Goal: Information Seeking & Learning: Learn about a topic

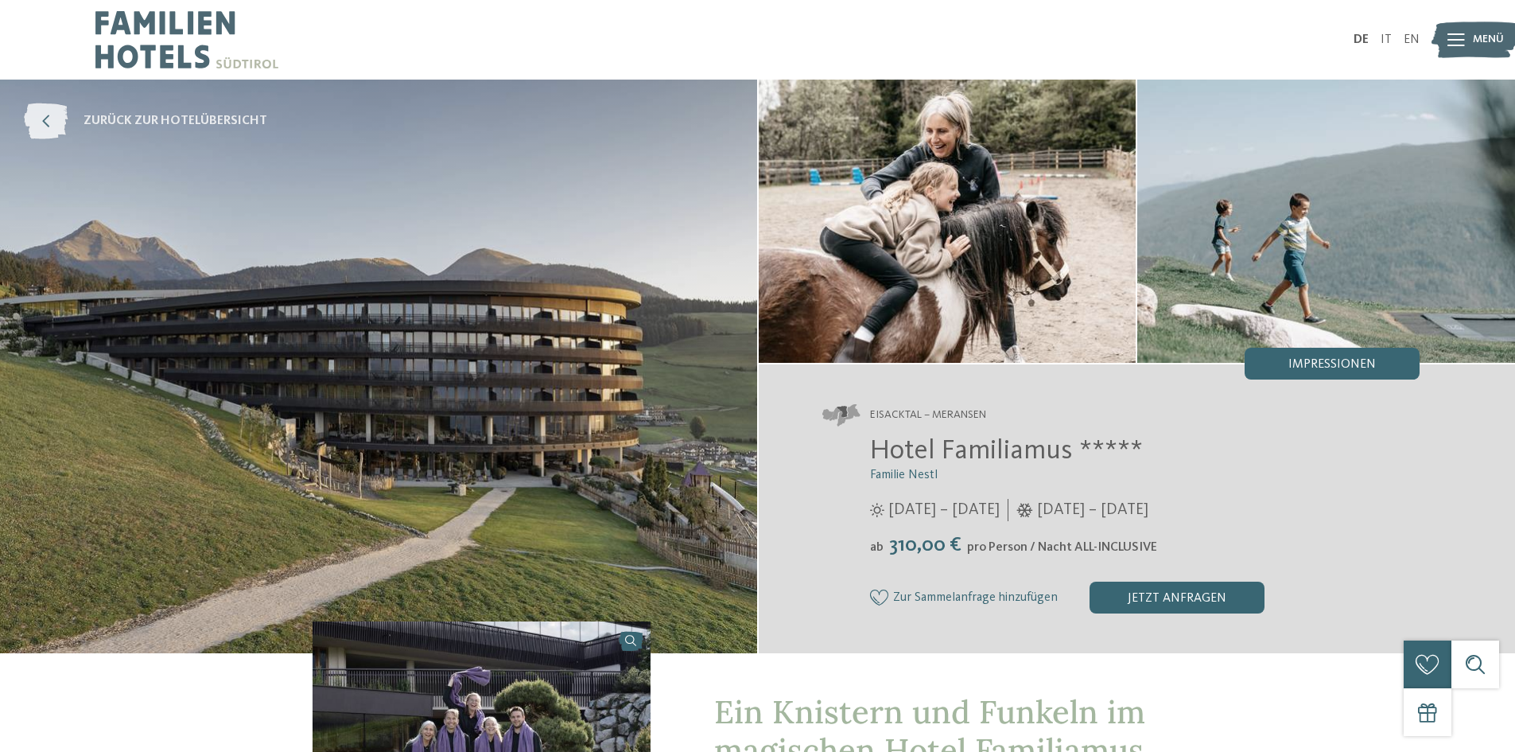
click at [62, 121] on icon at bounding box center [46, 121] width 44 height 36
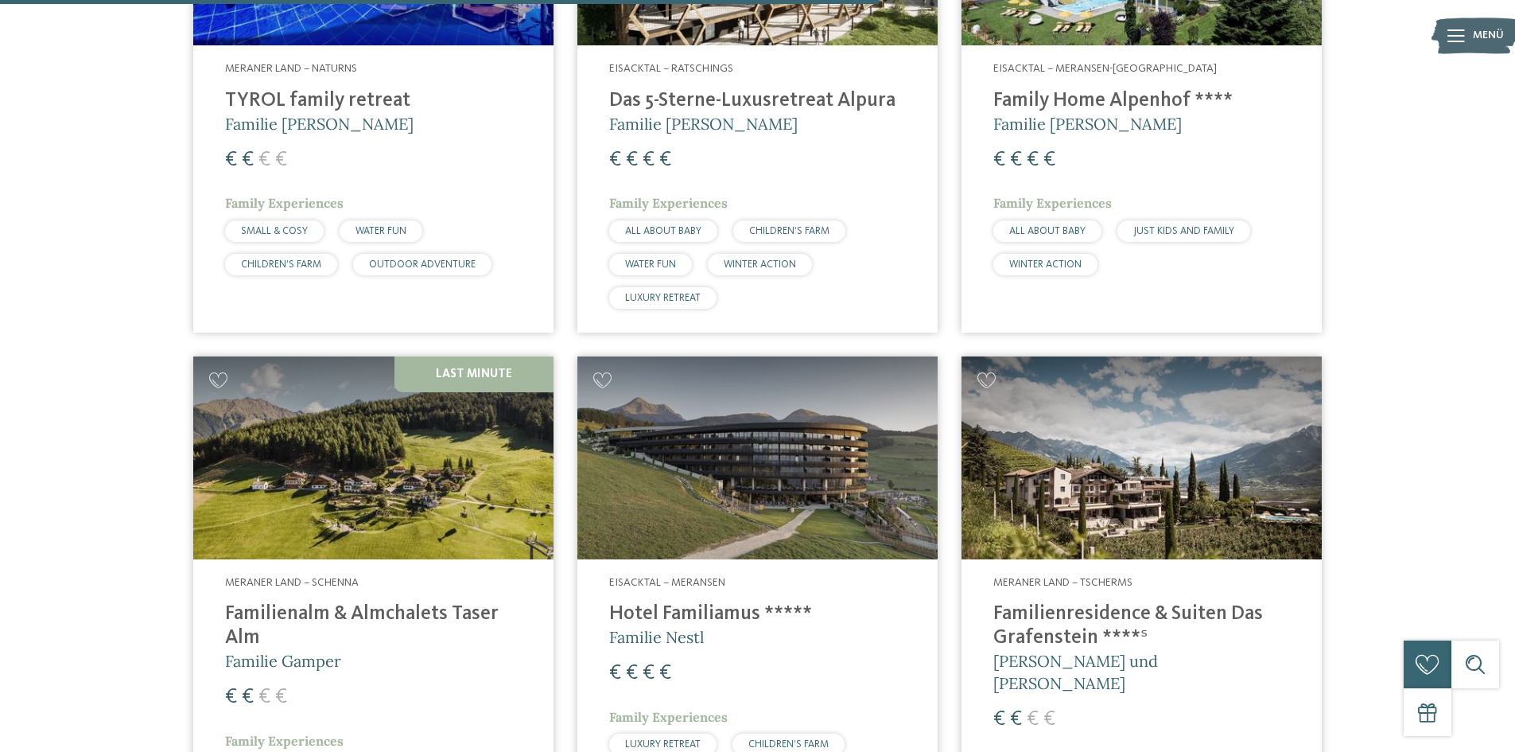
scroll to position [3261, 0]
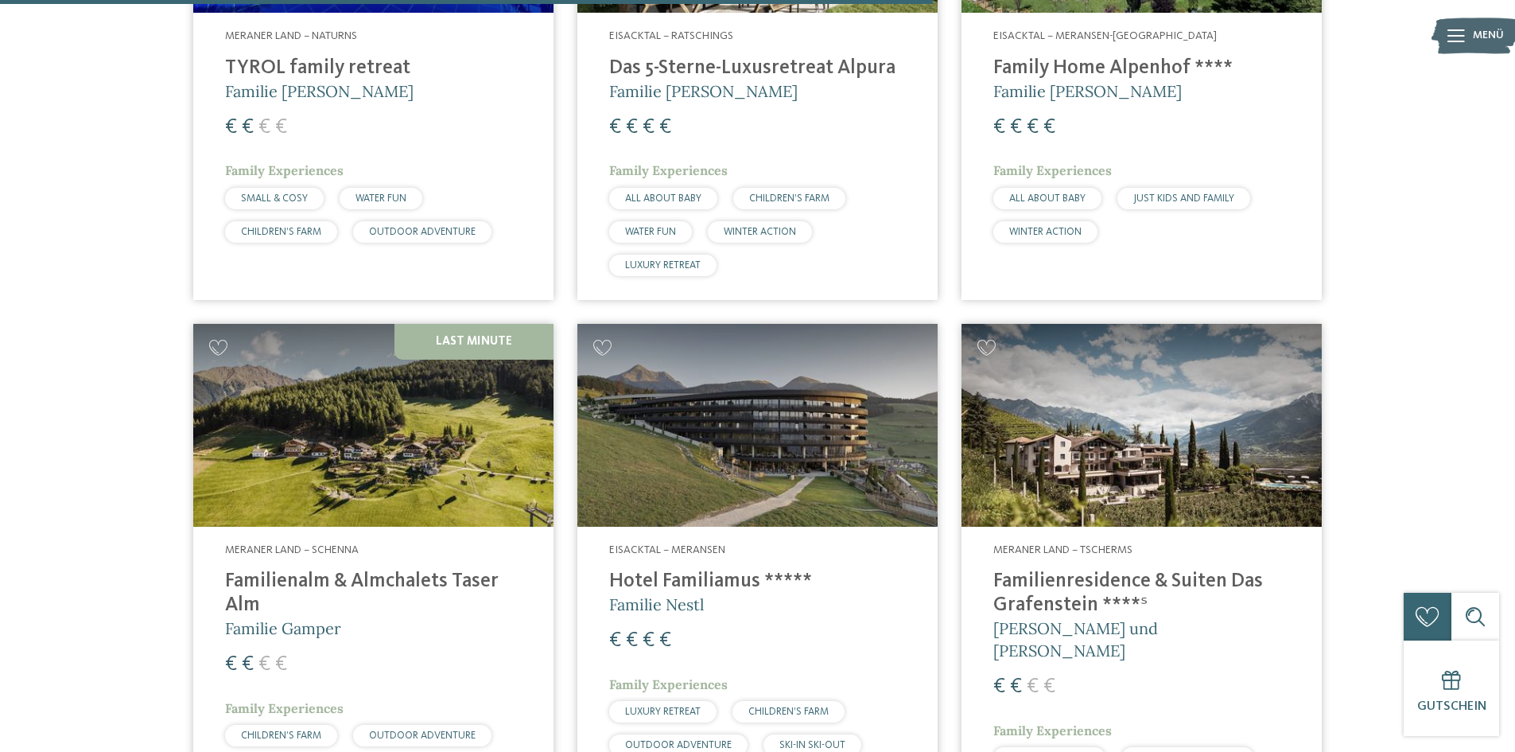
click at [778, 415] on img at bounding box center [757, 425] width 360 height 203
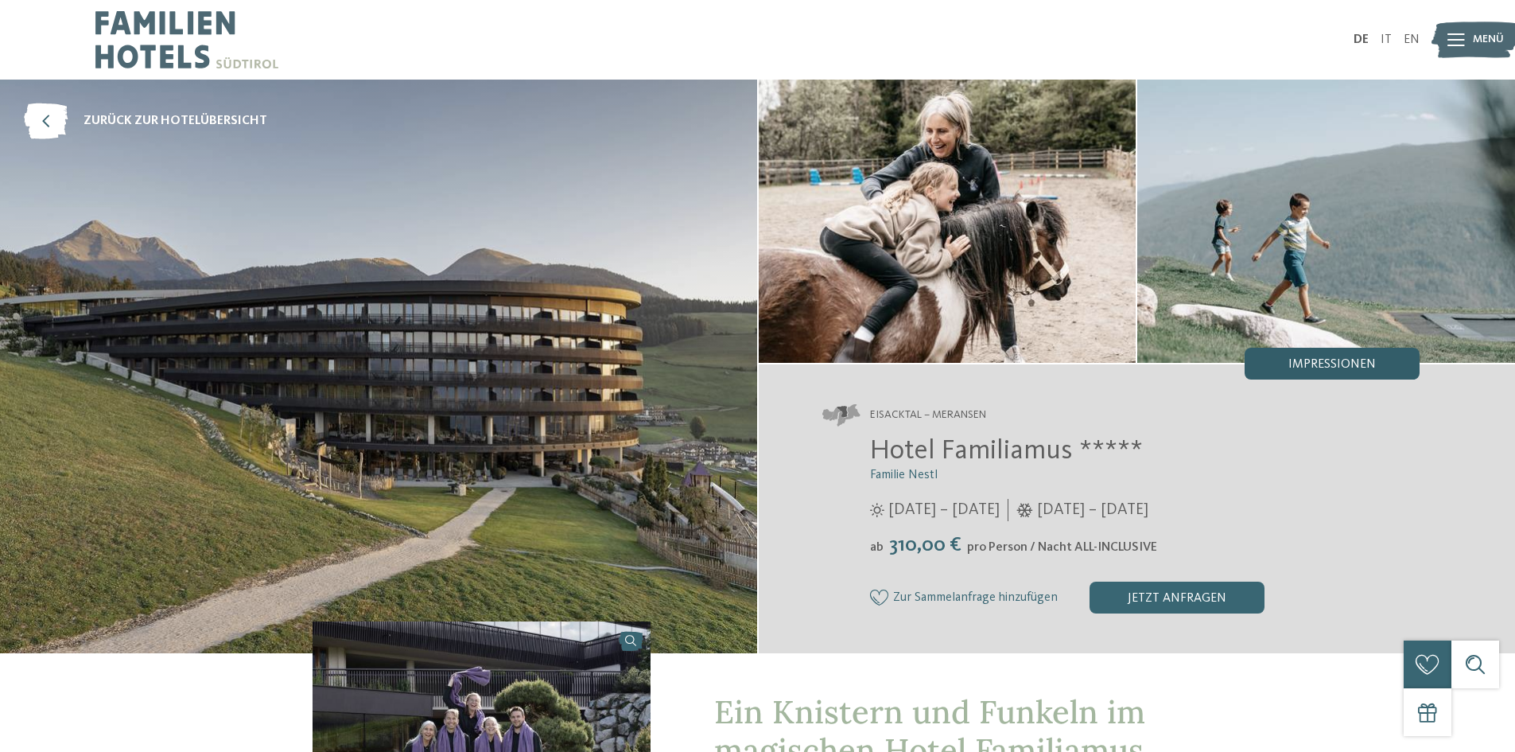
click at [1351, 365] on span "Impressionen" at bounding box center [1332, 364] width 87 height 13
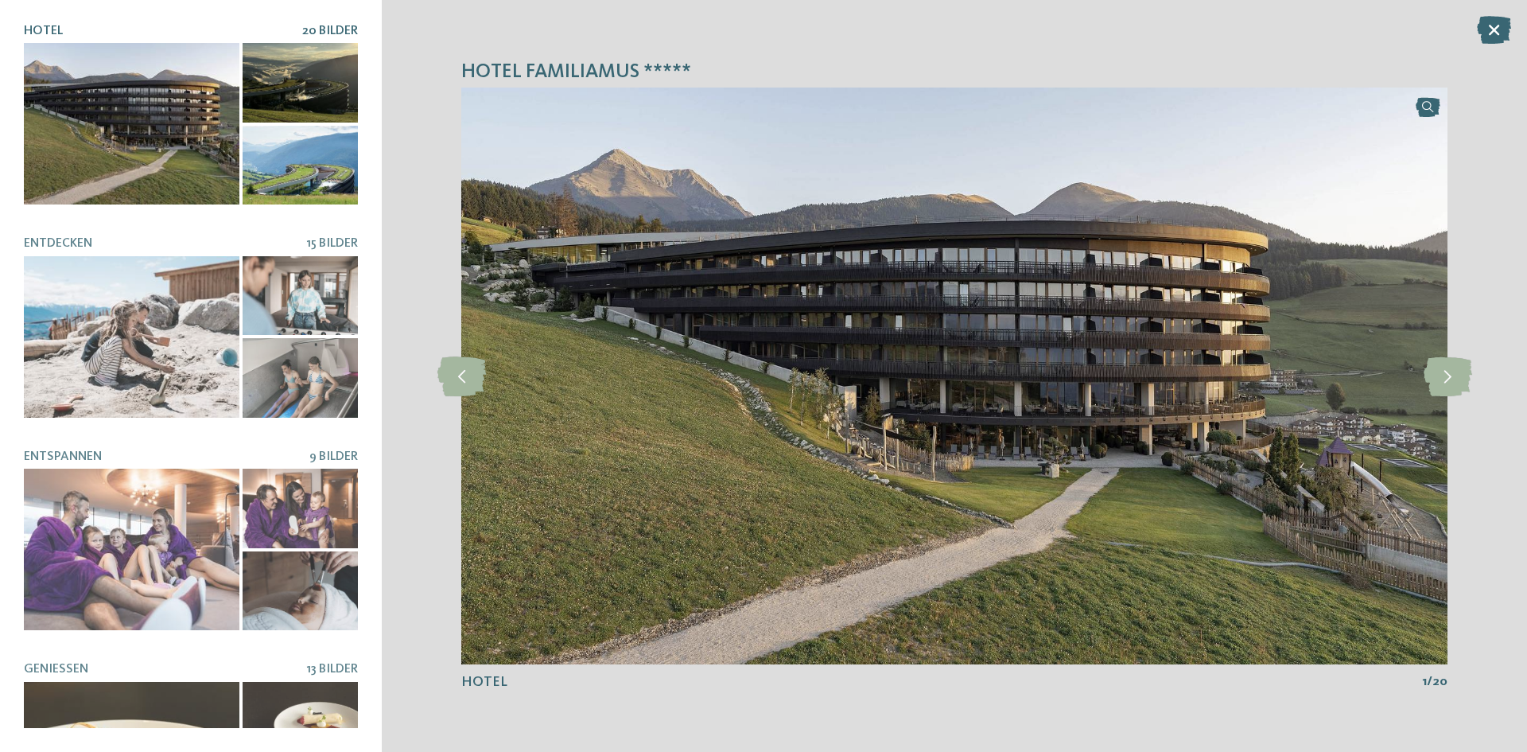
click at [305, 158] on div at bounding box center [300, 166] width 115 height 80
click at [1076, 457] on img at bounding box center [954, 375] width 986 height 577
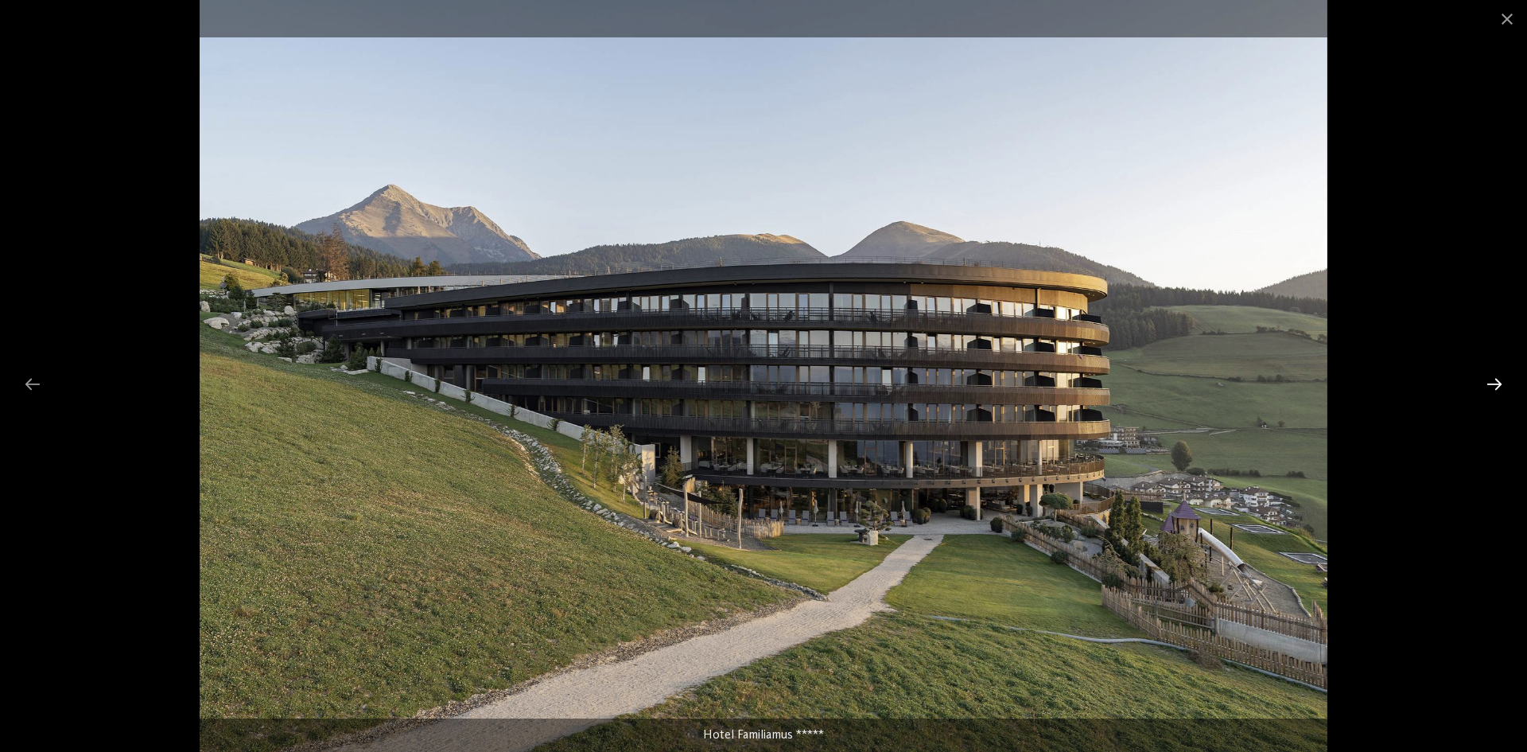
click at [1499, 377] on div at bounding box center [1494, 383] width 33 height 31
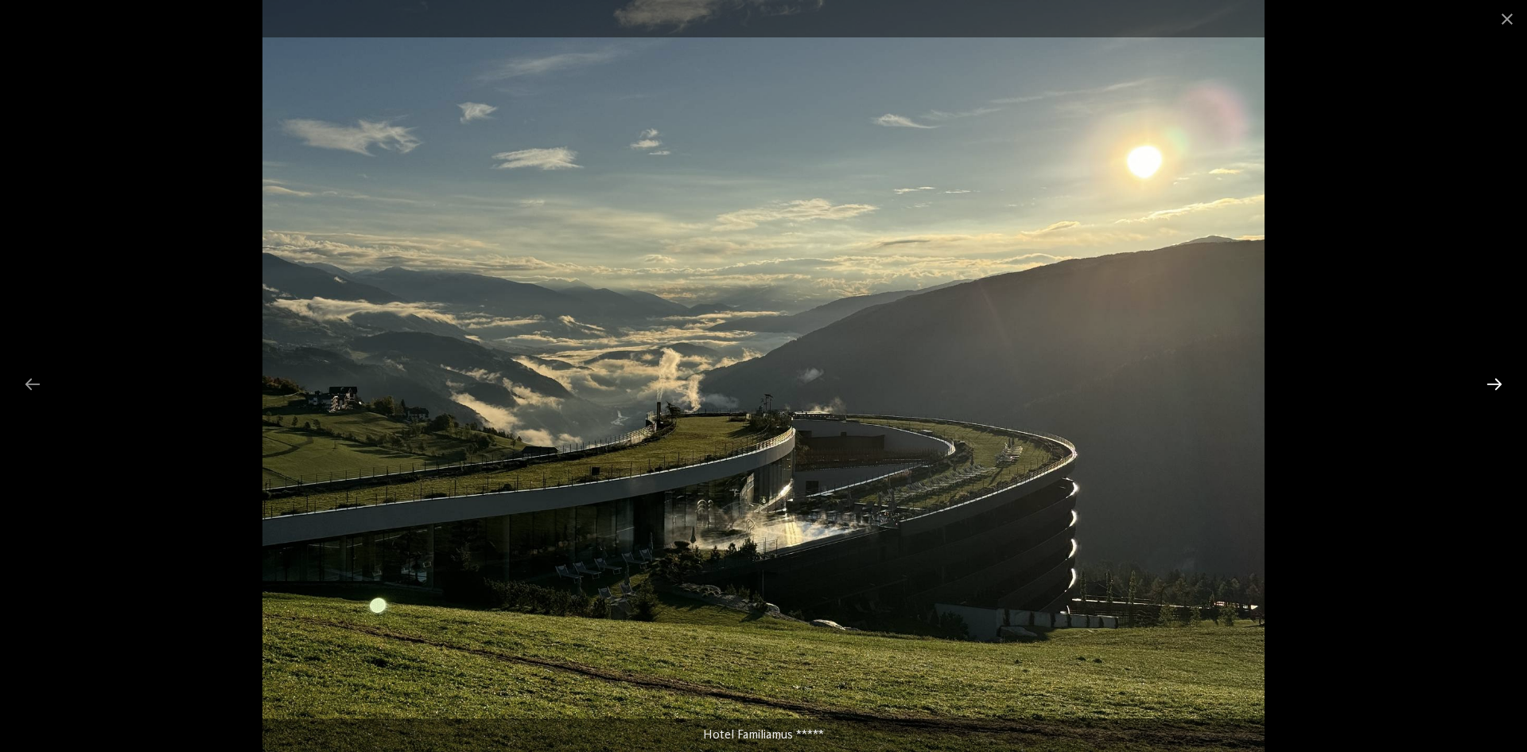
click at [1499, 385] on div at bounding box center [1494, 383] width 33 height 31
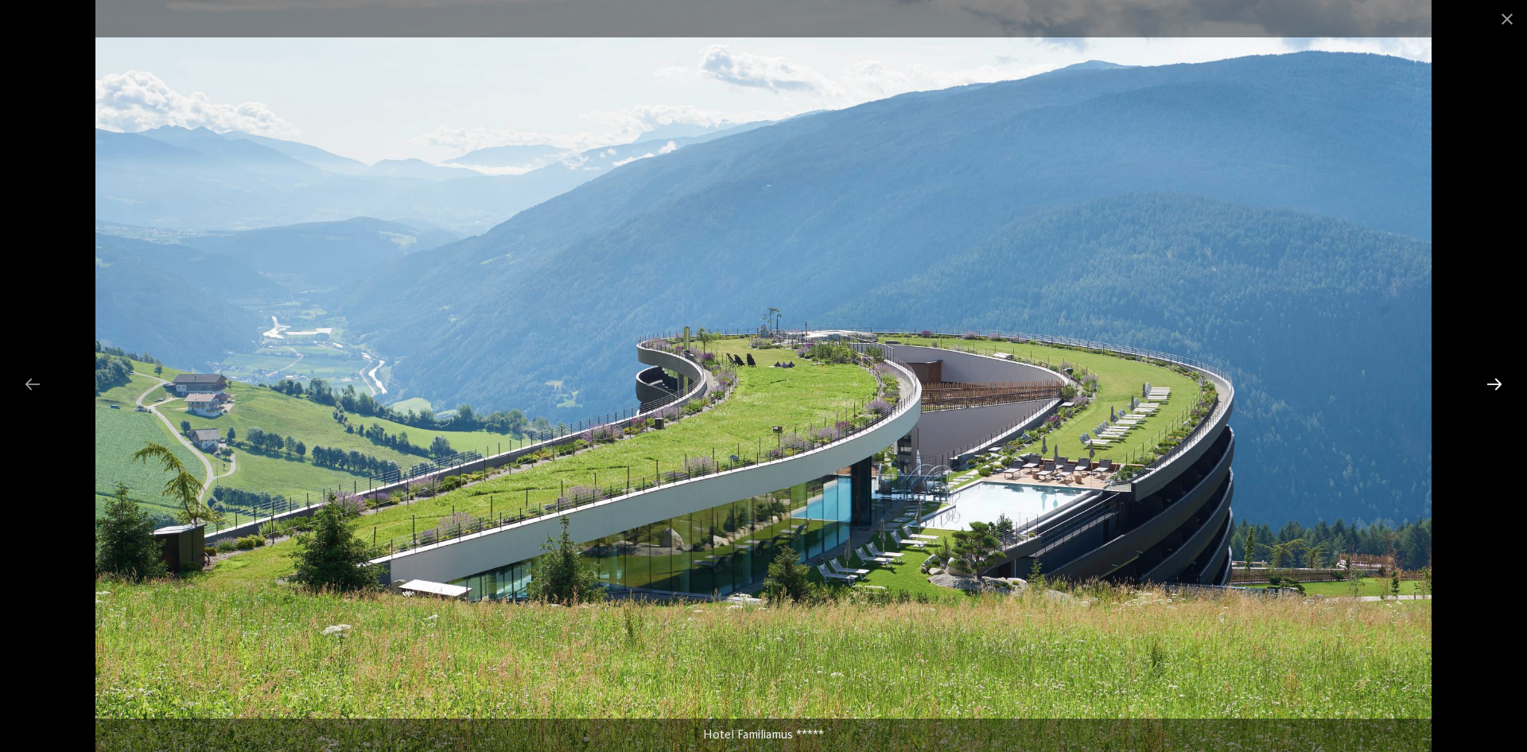
click at [1502, 389] on div at bounding box center [1494, 383] width 33 height 31
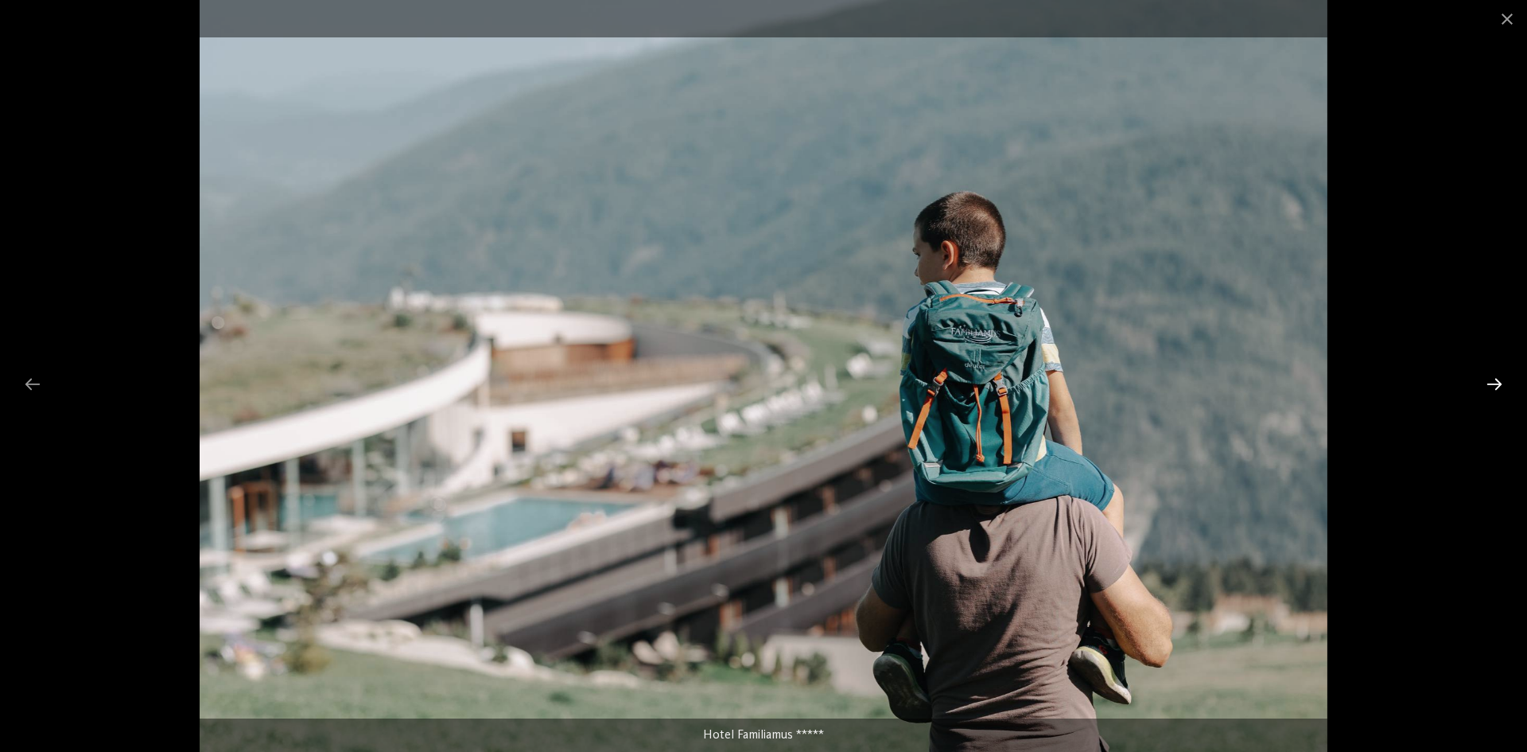
click at [1502, 389] on div at bounding box center [1494, 383] width 33 height 31
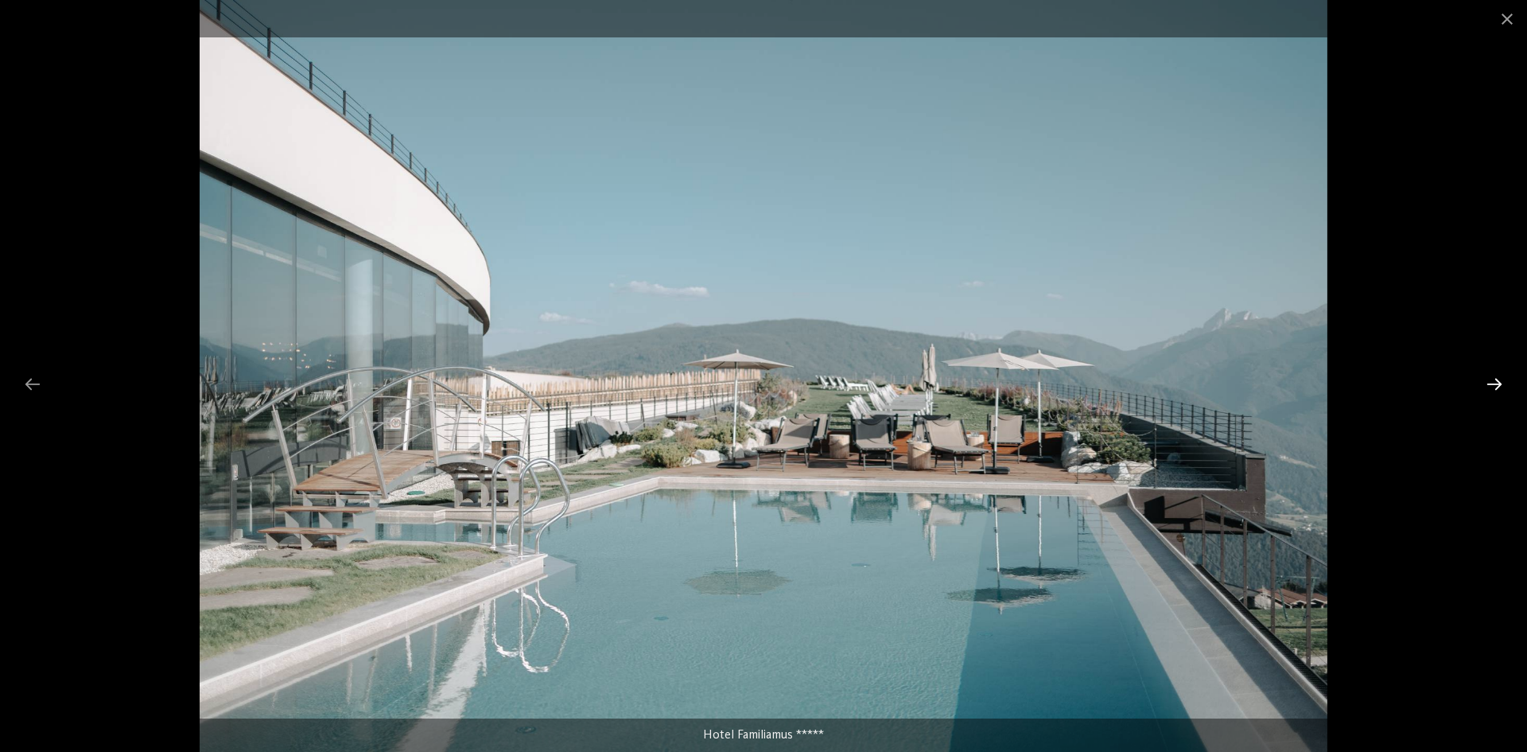
click at [1502, 389] on div at bounding box center [1494, 383] width 33 height 31
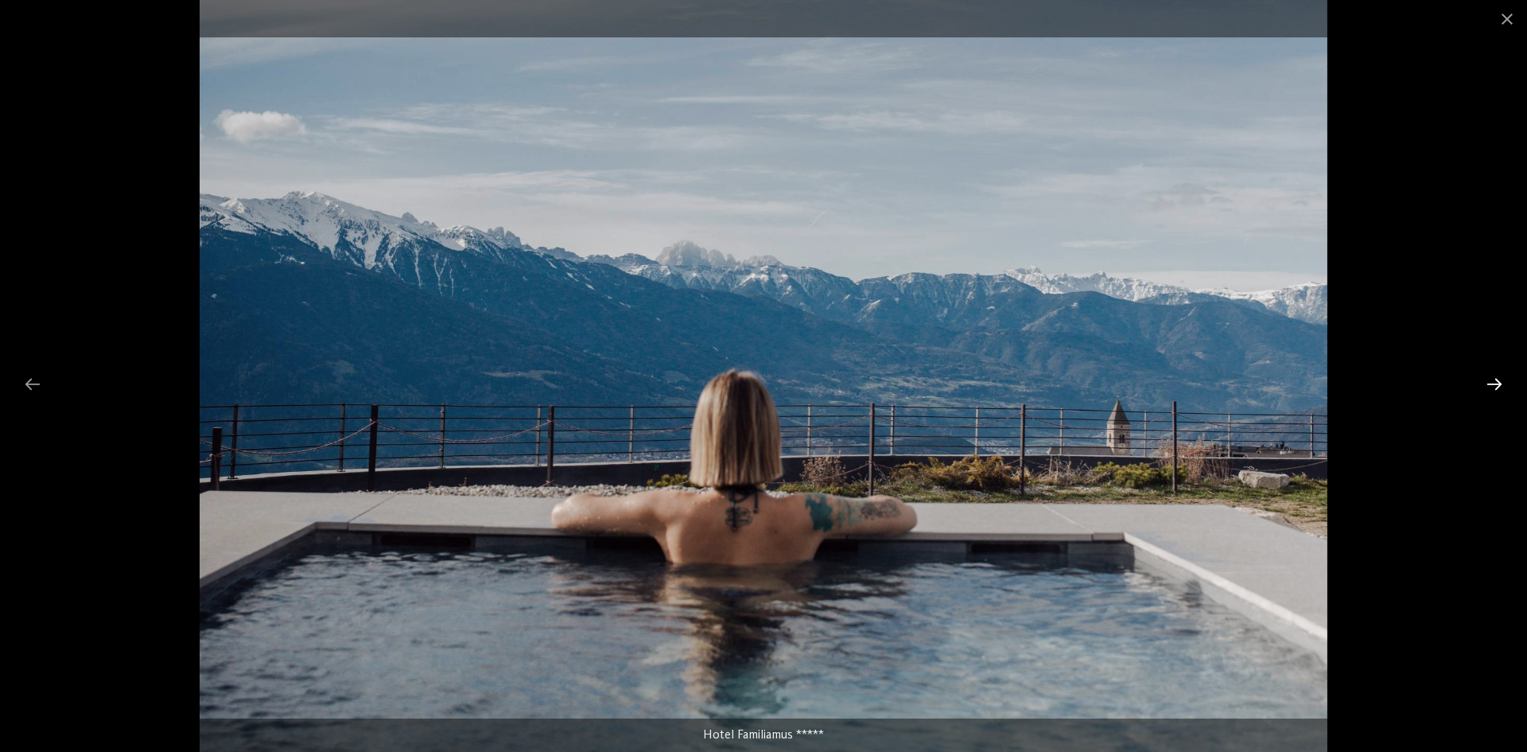
click at [1502, 389] on div at bounding box center [1494, 383] width 33 height 31
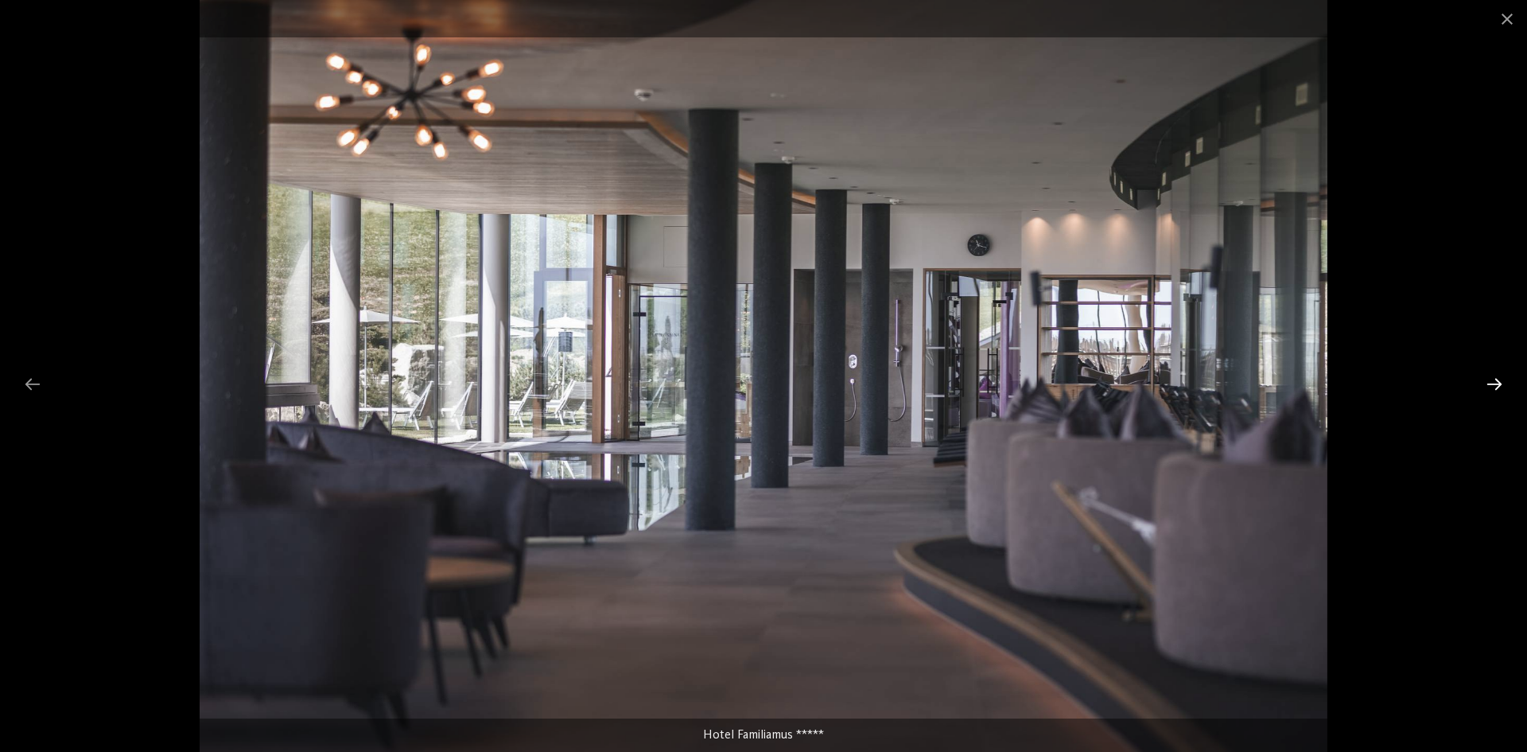
click at [1502, 389] on div at bounding box center [1494, 383] width 33 height 31
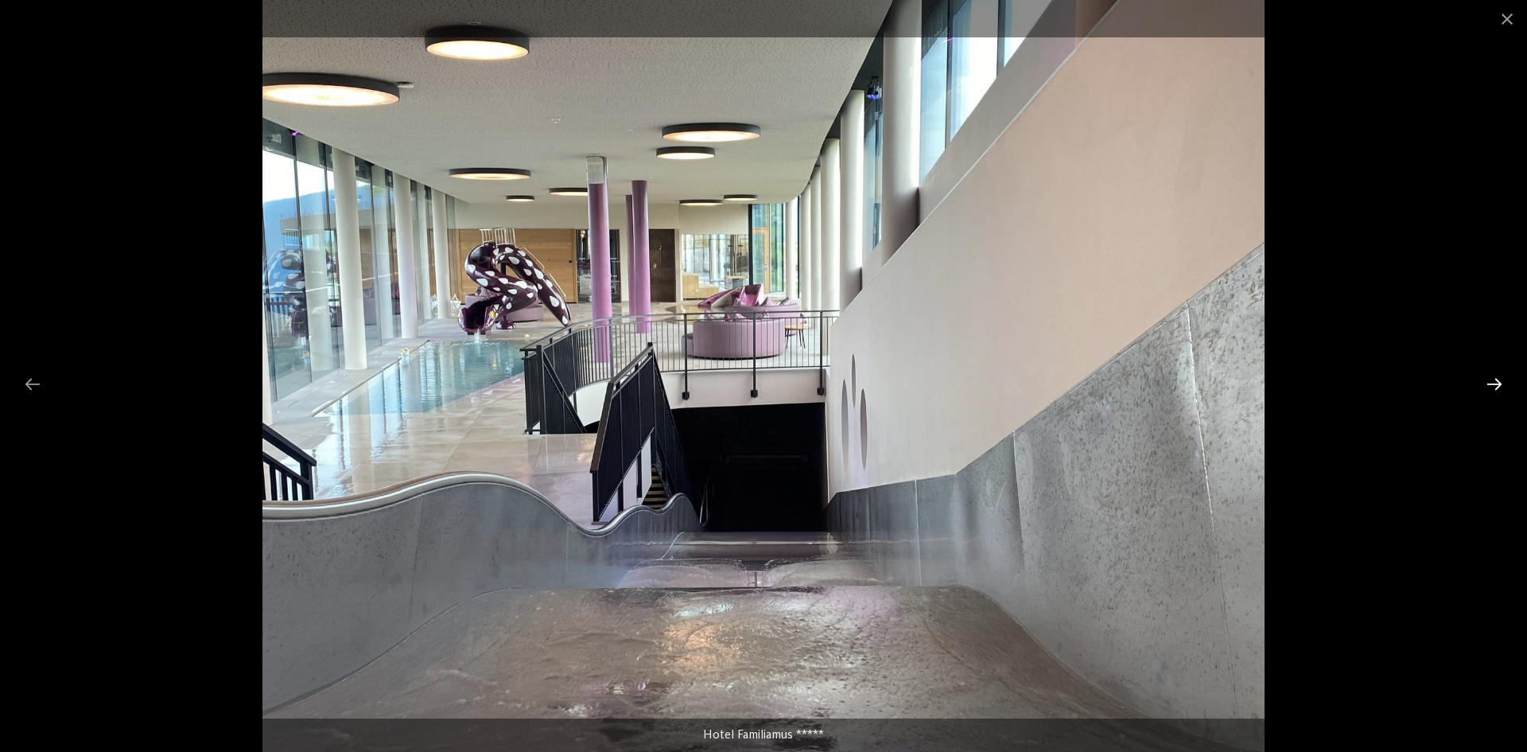
click at [1502, 389] on div at bounding box center [1494, 383] width 33 height 31
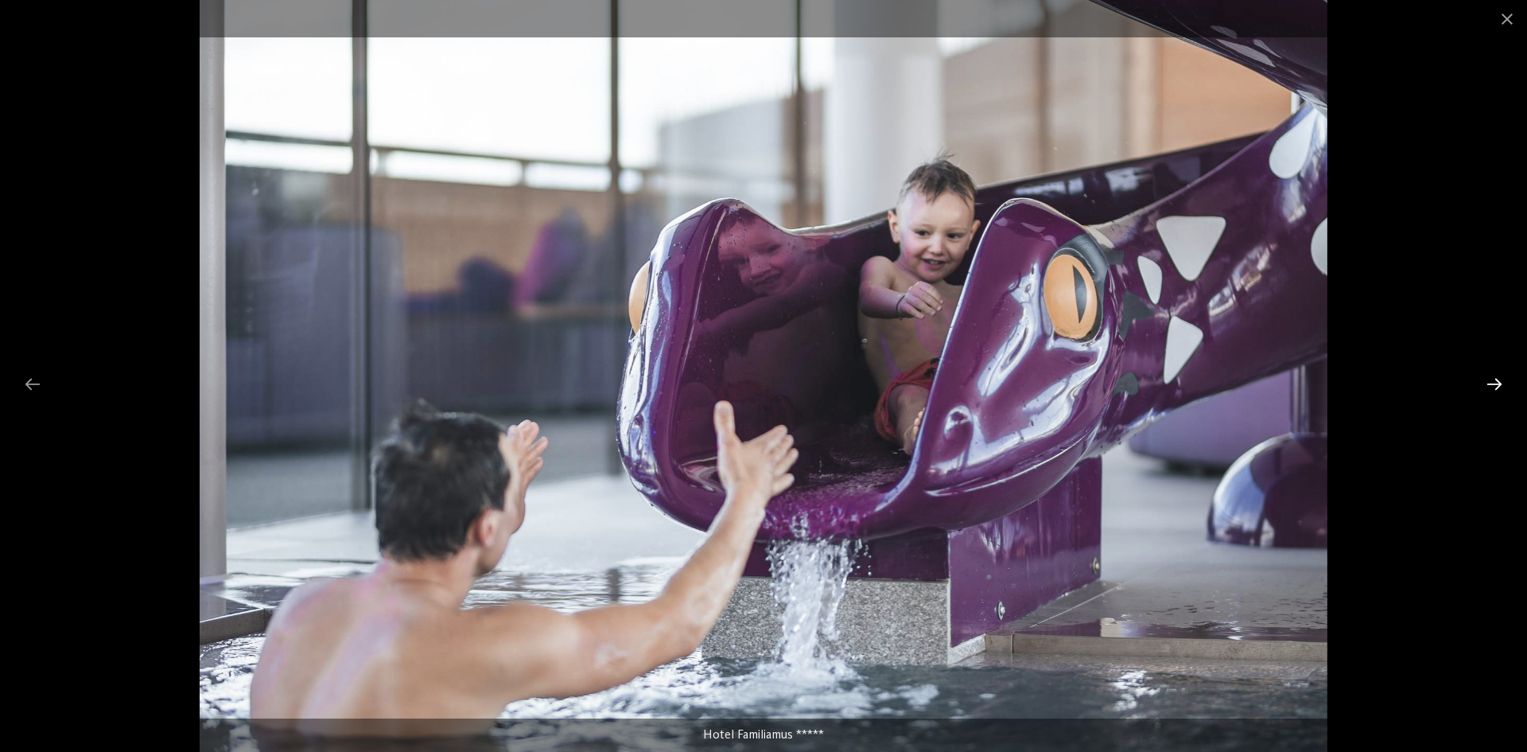
click at [1502, 389] on div at bounding box center [1494, 383] width 33 height 31
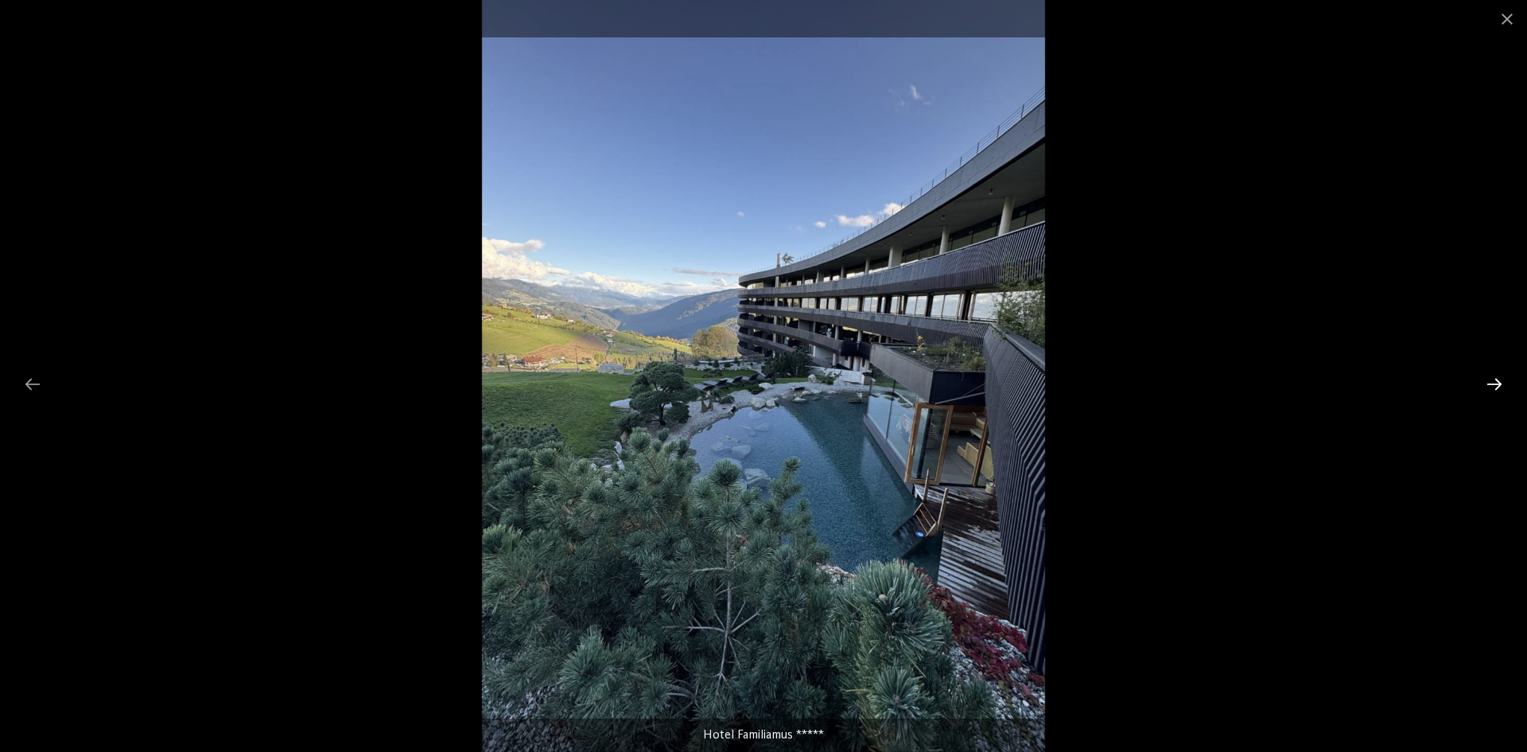
click at [1502, 389] on div at bounding box center [1494, 383] width 33 height 31
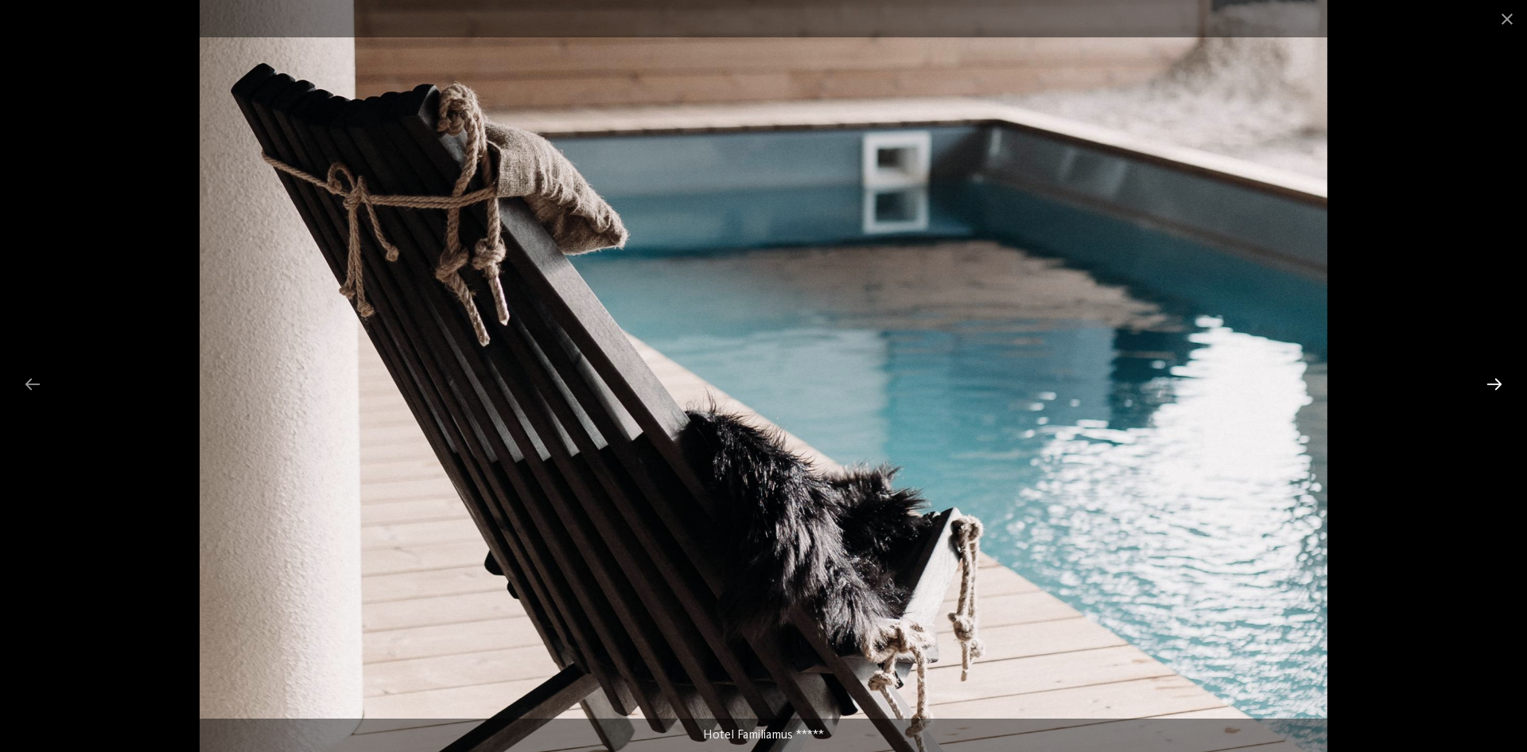
click at [1502, 389] on div at bounding box center [1494, 383] width 33 height 31
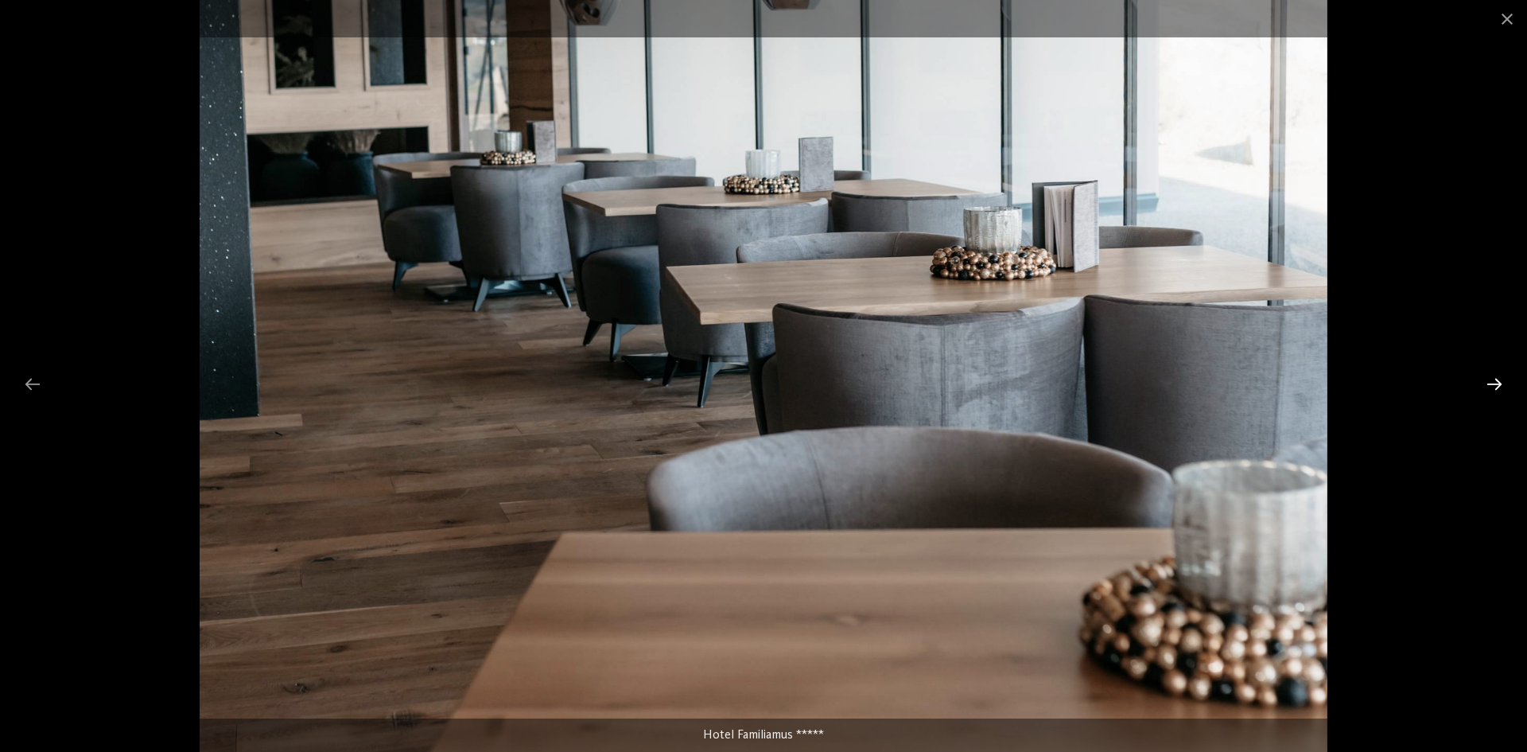
click at [1502, 389] on div at bounding box center [1494, 383] width 33 height 31
